Goal: Find specific page/section: Find specific page/section

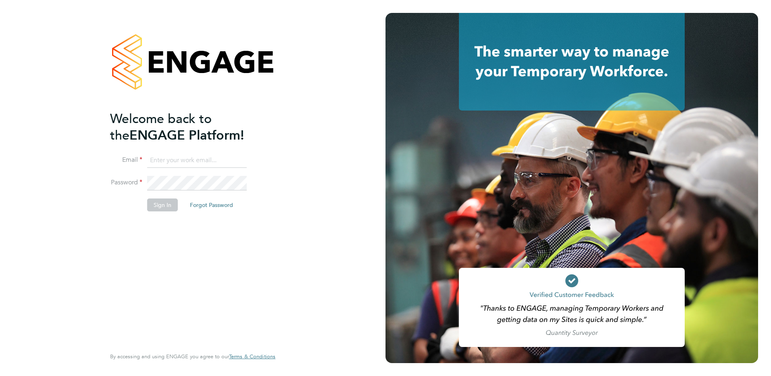
click at [182, 163] on input at bounding box center [197, 160] width 100 height 15
type input "karen.marcelline@ncclondon.ac.uk"
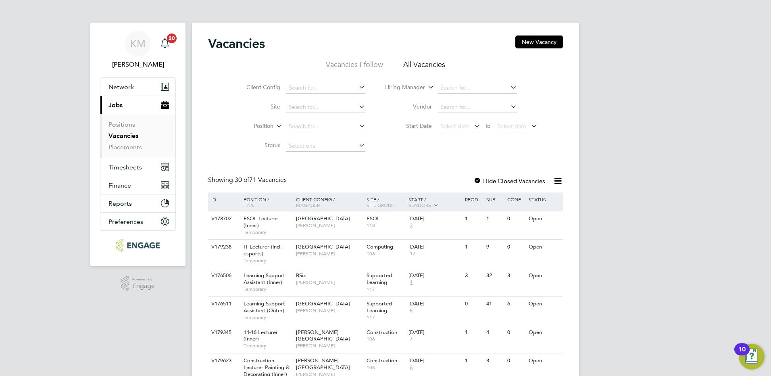
click at [129, 136] on link "Vacancies" at bounding box center [124, 136] width 30 height 8
click at [125, 134] on link "Vacancies" at bounding box center [124, 136] width 30 height 8
click at [445, 86] on input at bounding box center [477, 87] width 79 height 11
click at [451, 98] on b "Karen" at bounding box center [463, 99] width 47 height 7
type input "[PERSON_NAME]"
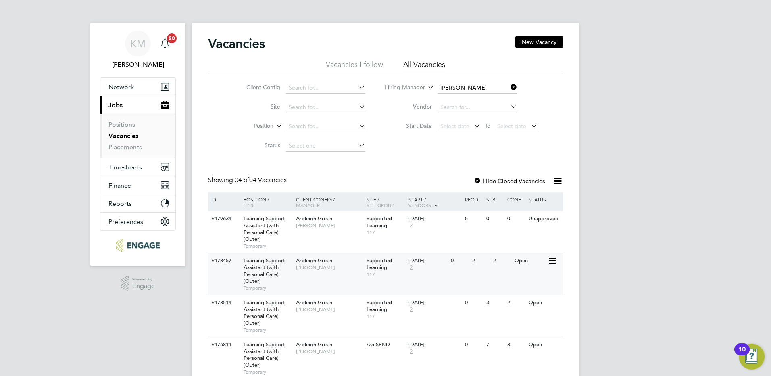
click at [550, 259] on icon at bounding box center [552, 261] width 8 height 10
click at [531, 278] on li "View Details" at bounding box center [532, 279] width 47 height 11
